Goal: Navigation & Orientation: Go to known website

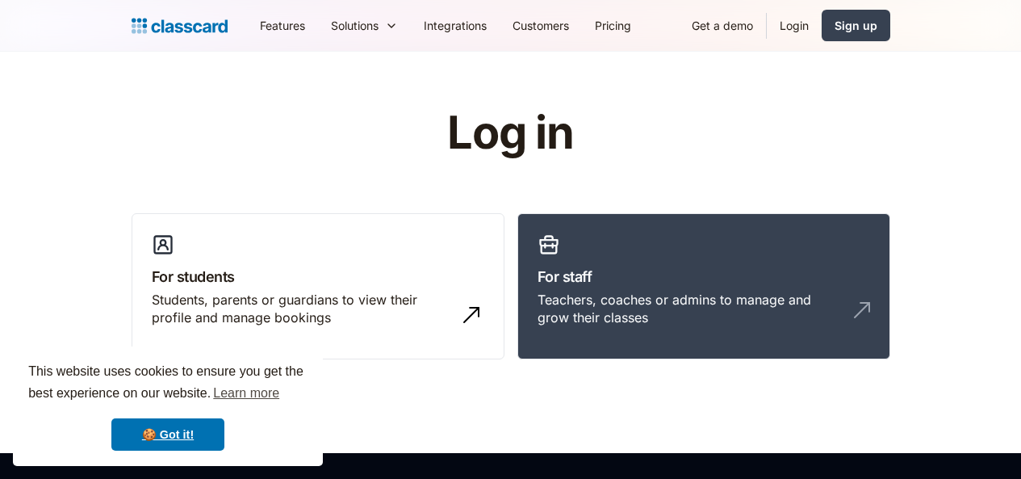
click at [875, 297] on img at bounding box center [862, 310] width 26 height 26
